Goal: Information Seeking & Learning: Learn about a topic

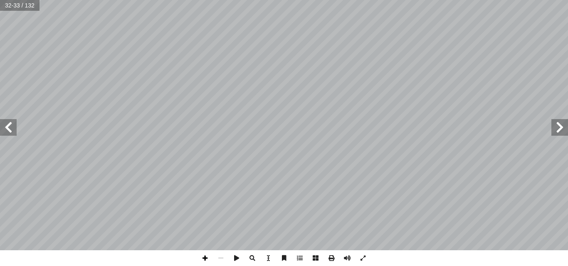
click at [205, 256] on span at bounding box center [205, 259] width 16 height 16
click at [207, 262] on span at bounding box center [205, 259] width 16 height 16
click at [560, 134] on span at bounding box center [559, 127] width 17 height 17
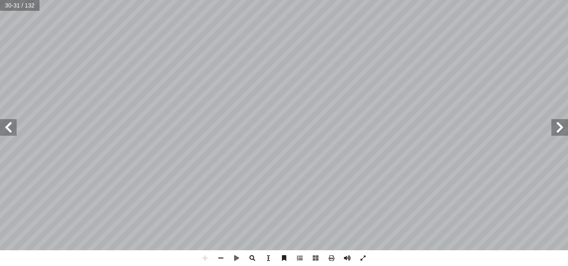
click at [9, 133] on span at bounding box center [8, 127] width 17 height 17
click at [557, 126] on span at bounding box center [559, 127] width 17 height 17
click at [8, 132] on span at bounding box center [8, 127] width 17 height 17
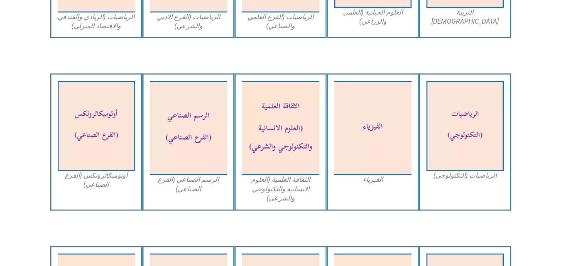
scroll to position [573, 0]
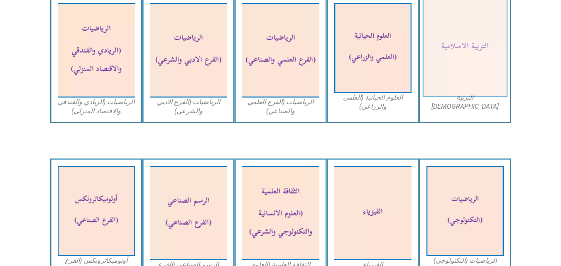
click at [467, 59] on img at bounding box center [465, 48] width 85 height 99
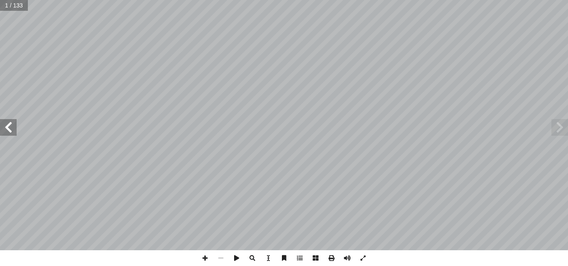
click at [11, 129] on span at bounding box center [8, 127] width 17 height 17
click at [566, 128] on span at bounding box center [559, 127] width 17 height 17
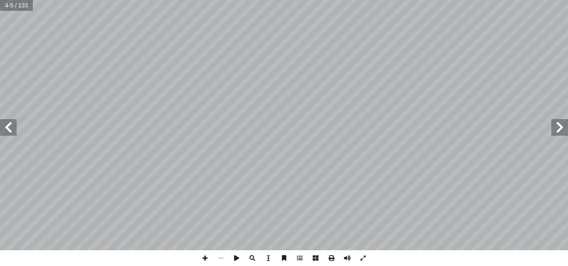
click at [11, 130] on span at bounding box center [8, 127] width 17 height 17
click at [562, 130] on span at bounding box center [559, 127] width 17 height 17
click at [562, 128] on span at bounding box center [559, 127] width 17 height 17
click at [12, 126] on span at bounding box center [8, 127] width 17 height 17
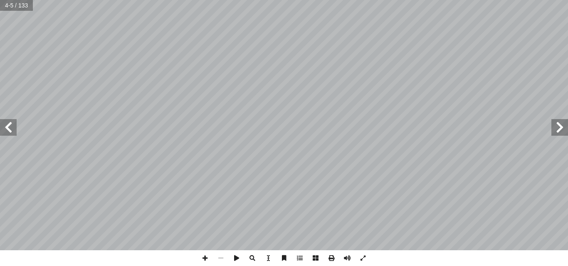
click at [12, 126] on span at bounding box center [8, 127] width 17 height 17
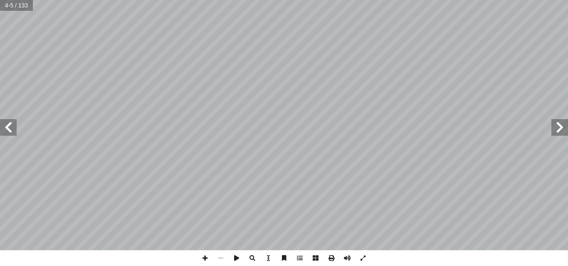
click at [12, 126] on span at bounding box center [8, 127] width 17 height 17
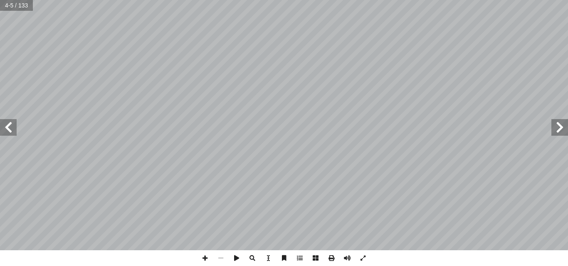
click at [12, 126] on span at bounding box center [8, 127] width 17 height 17
click at [13, 127] on span at bounding box center [8, 127] width 17 height 17
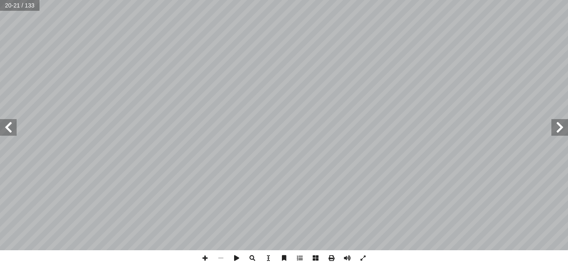
click at [13, 127] on span at bounding box center [8, 127] width 17 height 17
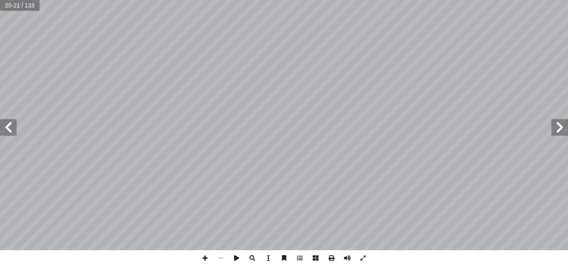
click at [13, 127] on span at bounding box center [8, 127] width 17 height 17
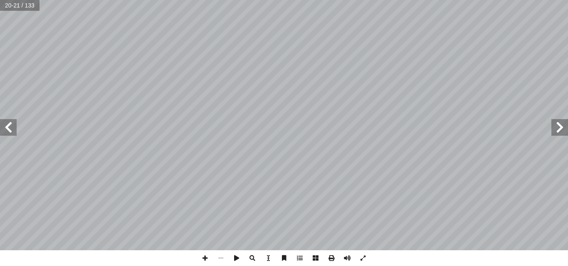
click at [13, 127] on span at bounding box center [8, 127] width 17 height 17
click at [7, 126] on span at bounding box center [8, 127] width 17 height 17
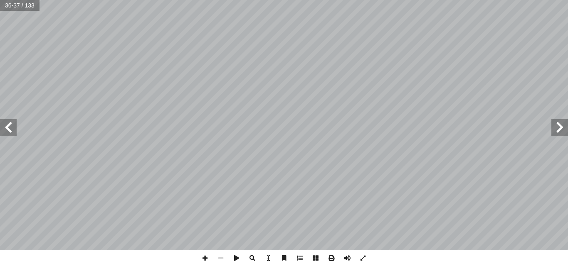
click at [7, 126] on span at bounding box center [8, 127] width 17 height 17
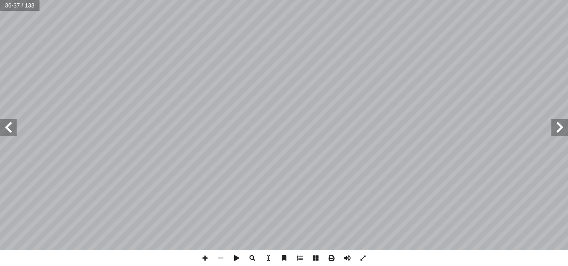
click at [7, 126] on span at bounding box center [8, 127] width 17 height 17
click at [8, 126] on span at bounding box center [8, 127] width 17 height 17
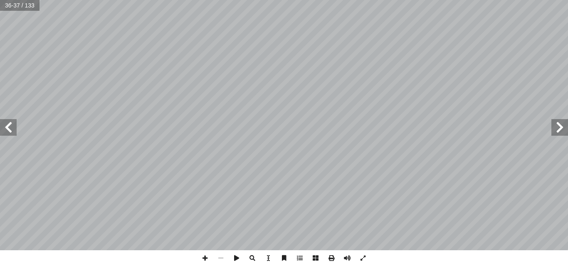
click at [8, 126] on span at bounding box center [8, 127] width 17 height 17
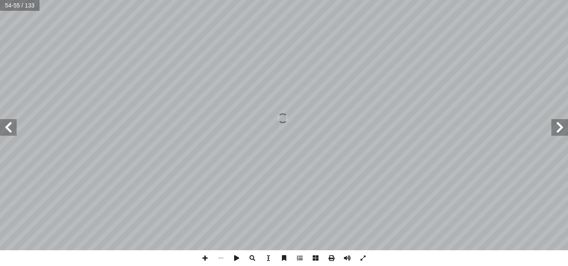
click at [8, 126] on span at bounding box center [8, 127] width 17 height 17
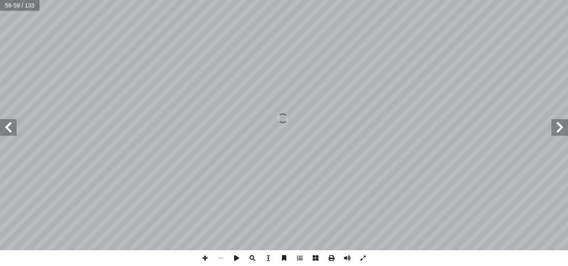
click at [8, 126] on span at bounding box center [8, 127] width 17 height 17
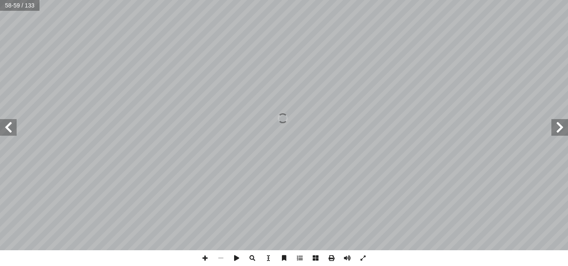
click at [8, 126] on span at bounding box center [8, 127] width 17 height 17
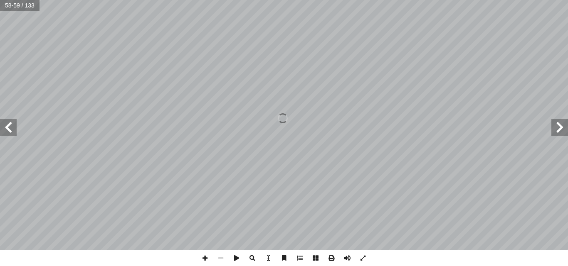
click at [8, 126] on span at bounding box center [8, 127] width 17 height 17
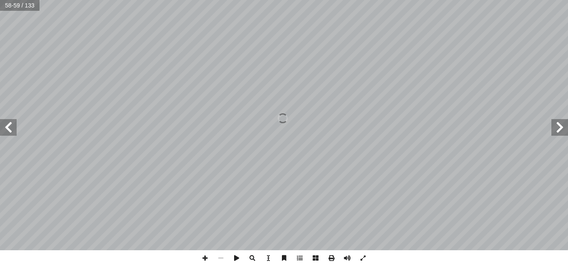
click at [8, 126] on span at bounding box center [8, 127] width 17 height 17
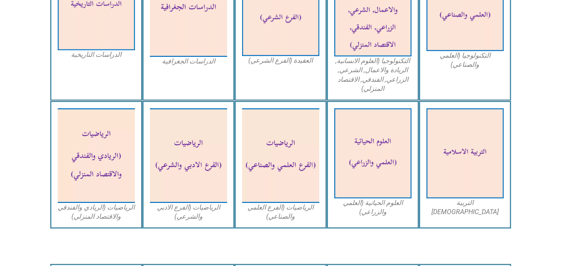
scroll to position [465, 0]
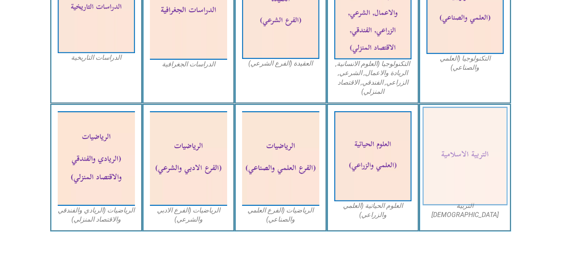
click at [480, 147] on img at bounding box center [465, 156] width 85 height 99
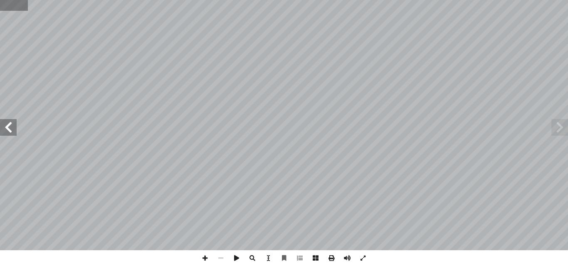
click at [7, 5] on input "text" at bounding box center [14, 5] width 28 height 11
type input "**"
click at [4, 129] on span at bounding box center [8, 127] width 17 height 17
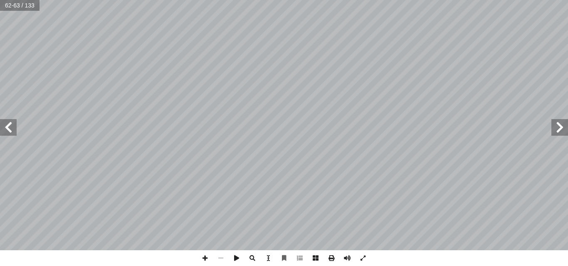
click at [194, 254] on div "٥٥ ريف ّ الش ّ بوي ّ الحديث الن ُ ة َ د ْ ح َ و ل: َّ م أ ا ت أ � ن، آ لقر� � ،…" at bounding box center [284, 133] width 568 height 266
drag, startPoint x: 194, startPoint y: 254, endPoint x: 202, endPoint y: 255, distance: 8.4
click at [202, 255] on div "٥٥ ريف ّ الش ّ بوي ّ الحديث الن ُ ة َ د ْ ح َ و ل: َّ م أ ا ت أ � ن، آ لقر� � ،…" at bounding box center [284, 133] width 568 height 266
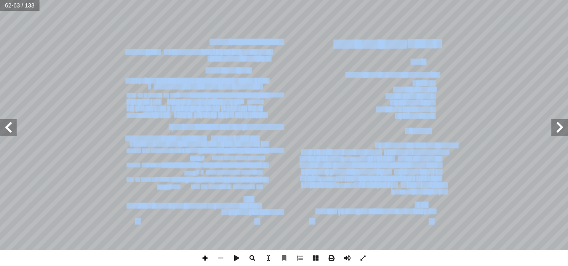
click at [202, 255] on span at bounding box center [205, 259] width 16 height 16
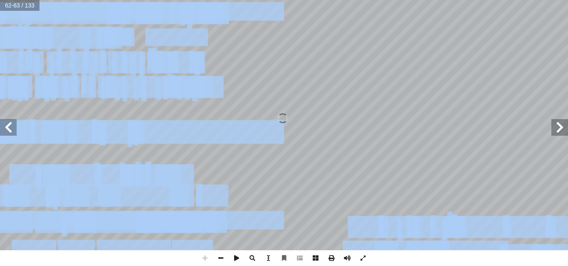
click at [202, 255] on span at bounding box center [205, 259] width 16 height 16
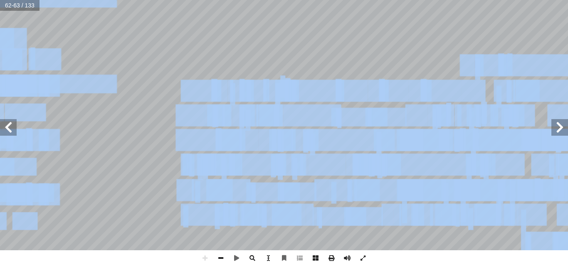
click at [218, 256] on span at bounding box center [221, 259] width 16 height 16
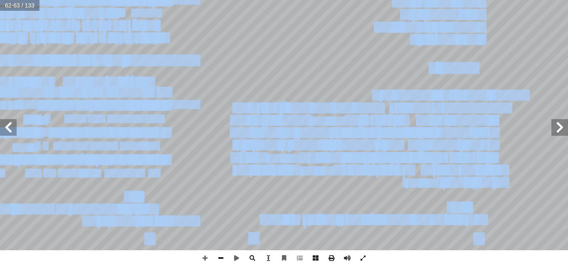
click at [218, 256] on span at bounding box center [221, 259] width 16 height 16
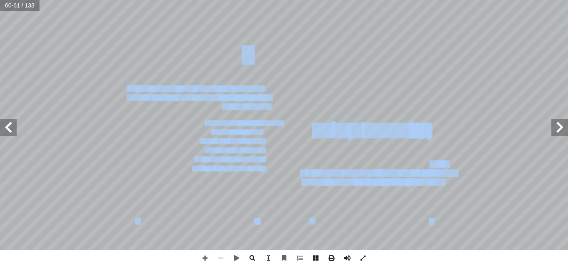
click at [10, 132] on span at bounding box center [8, 127] width 17 height 17
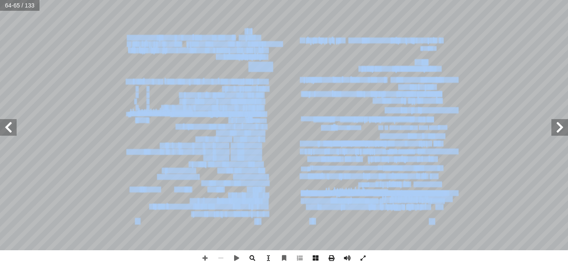
click at [567, 133] on span at bounding box center [559, 127] width 17 height 17
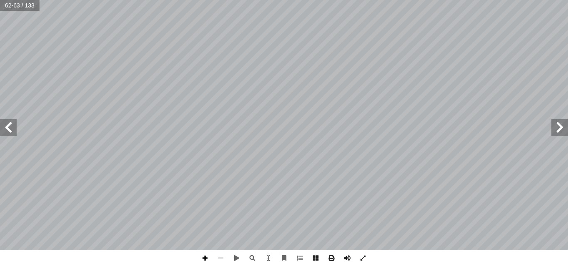
click at [202, 255] on span at bounding box center [205, 259] width 16 height 16
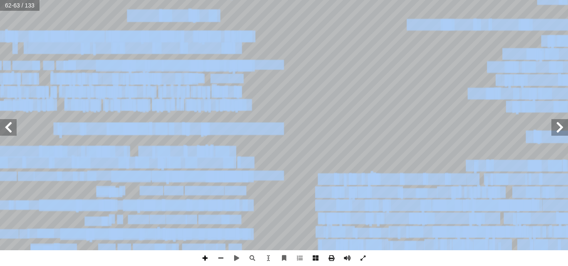
click at [202, 255] on span at bounding box center [205, 259] width 16 height 16
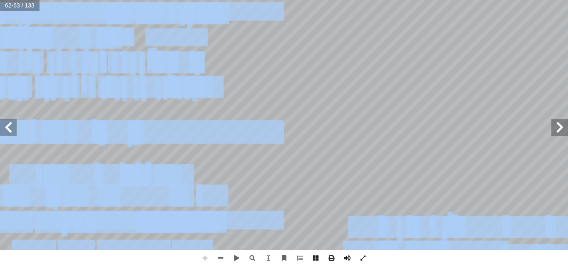
click at [202, 255] on span at bounding box center [205, 259] width 16 height 16
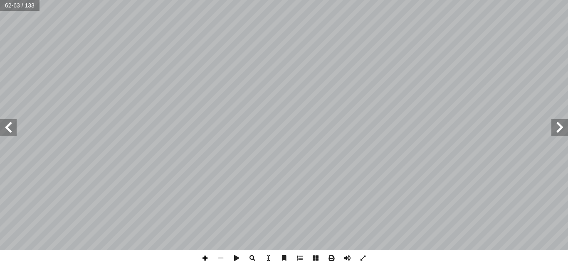
click at [203, 255] on span at bounding box center [205, 259] width 16 height 16
click at [8, 124] on span at bounding box center [8, 127] width 17 height 17
click at [556, 125] on span at bounding box center [559, 127] width 17 height 17
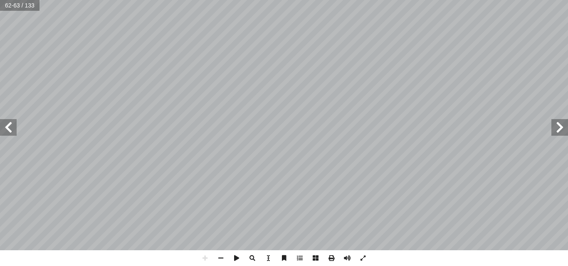
click at [10, 126] on span at bounding box center [8, 127] width 17 height 17
click at [558, 127] on span at bounding box center [559, 127] width 17 height 17
click at [299, 0] on html "الصفحة الرئيسية الصف الأول الصف الثاني الصف الثالث الصف الرابع الصف الخامس الصف…" at bounding box center [284, 27] width 568 height 55
